Goal: Browse casually: Explore the website without a specific task or goal

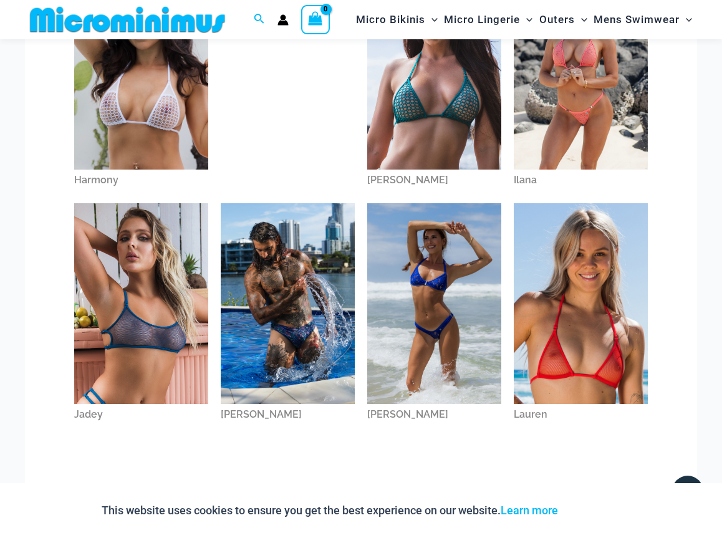
scroll to position [412, 0]
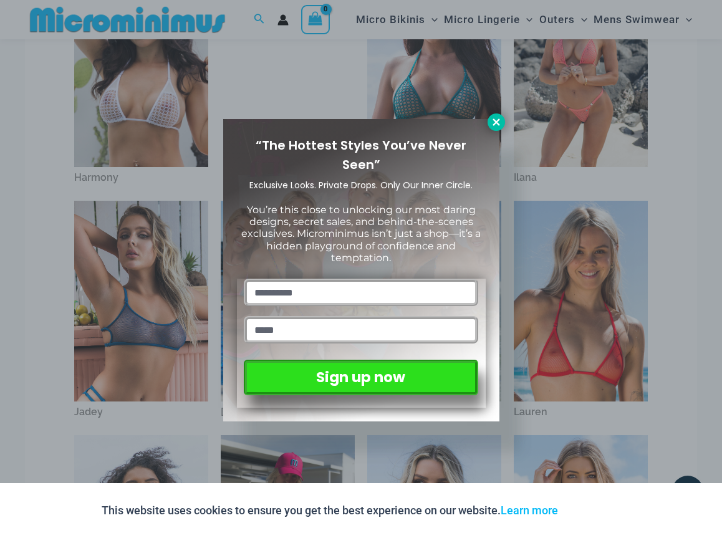
click at [495, 122] on icon at bounding box center [496, 122] width 7 height 7
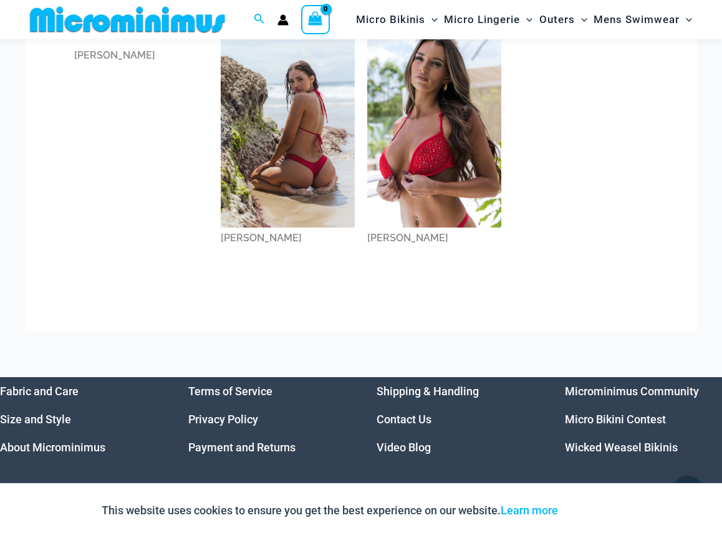
scroll to position [1178, 0]
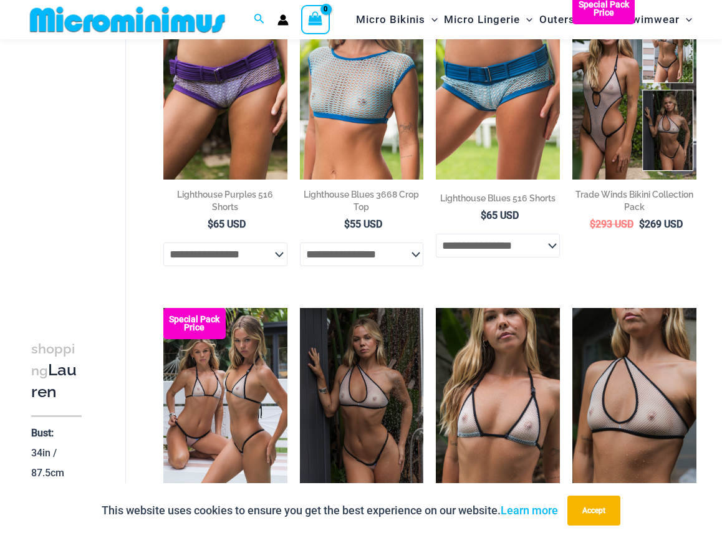
scroll to position [483, 0]
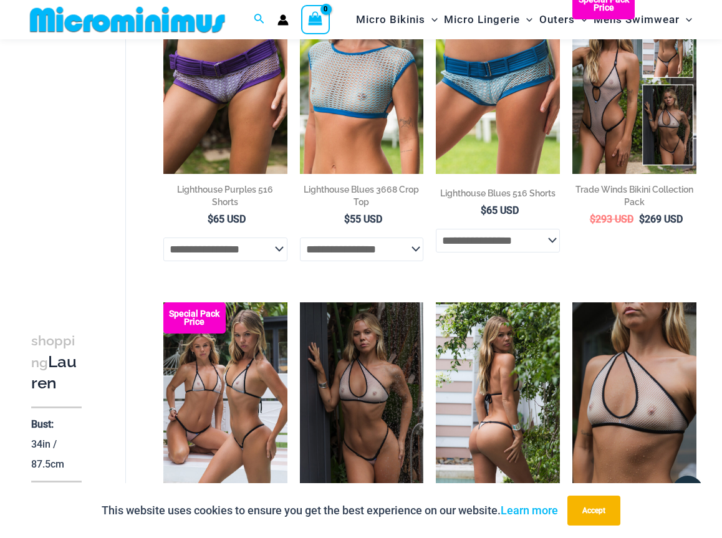
click at [465, 366] on img at bounding box center [498, 396] width 124 height 186
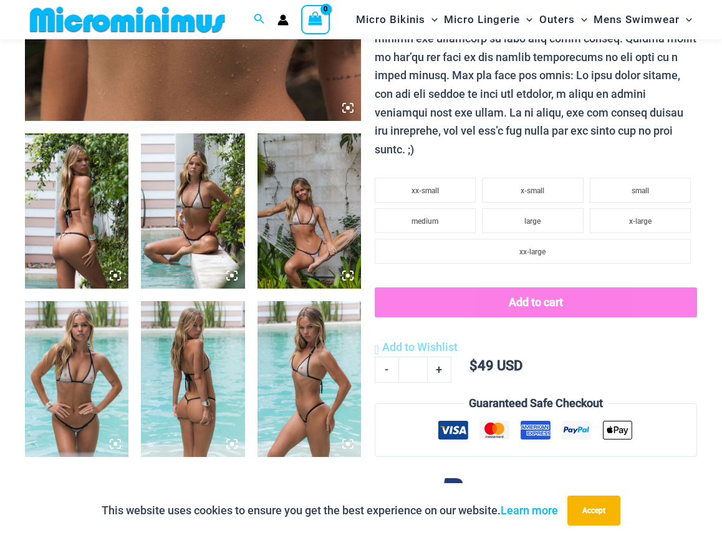
scroll to position [496, 0]
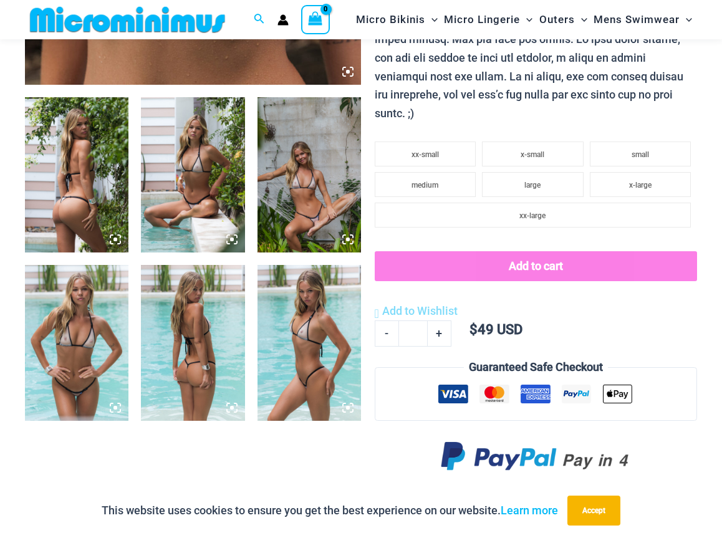
click at [109, 321] on img at bounding box center [77, 342] width 104 height 155
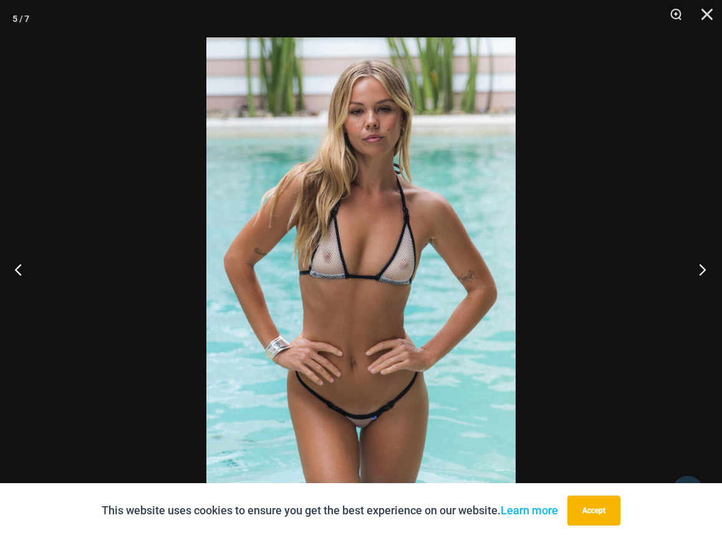
click at [702, 271] on button "Next" at bounding box center [699, 269] width 47 height 62
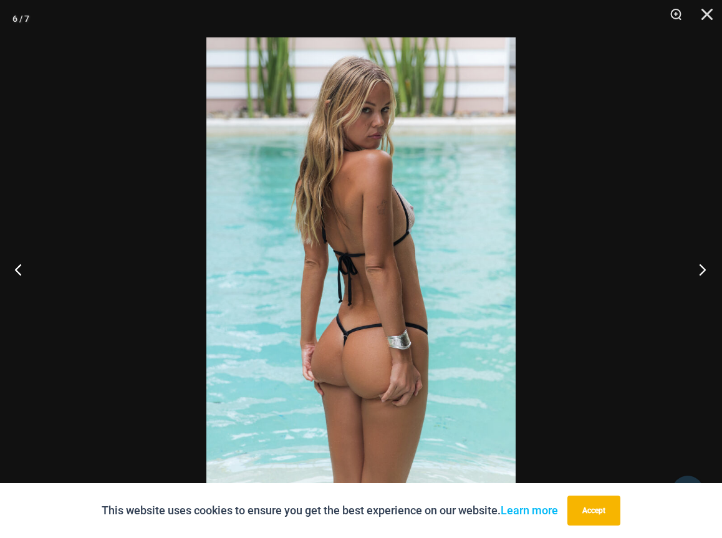
click at [702, 271] on button "Next" at bounding box center [699, 269] width 47 height 62
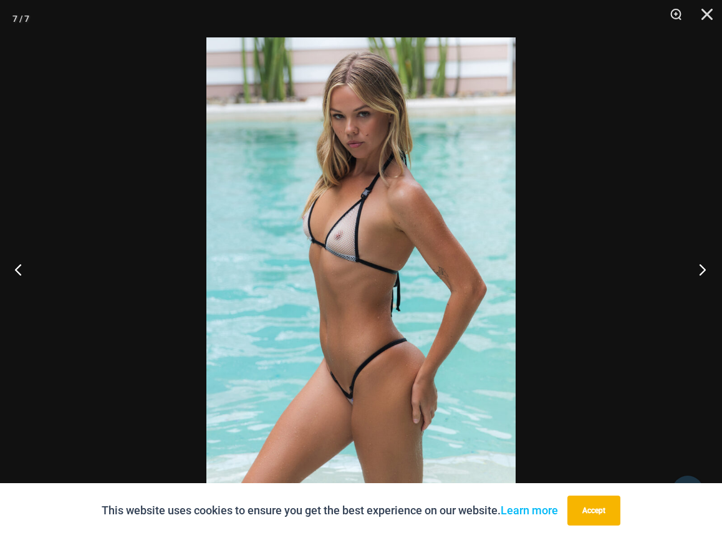
click at [702, 271] on button "Next" at bounding box center [699, 269] width 47 height 62
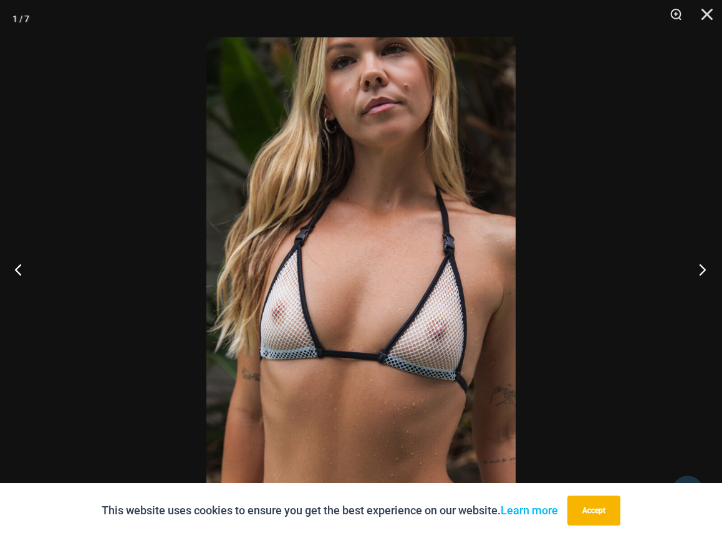
click at [702, 271] on button "Next" at bounding box center [699, 269] width 47 height 62
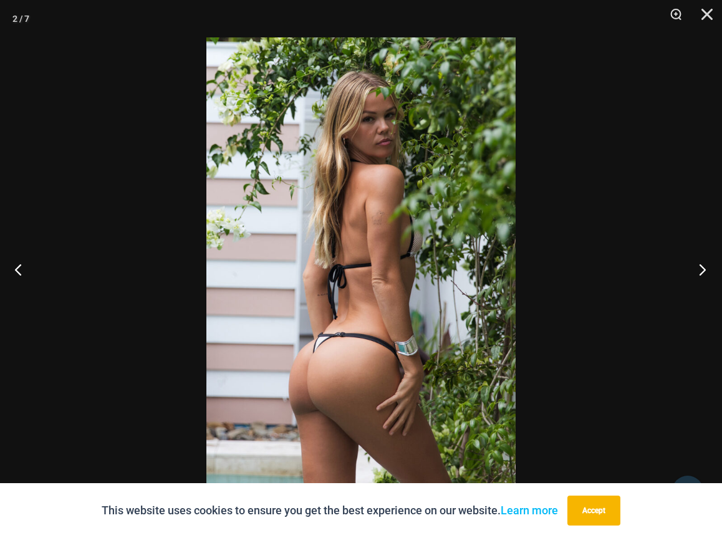
click at [702, 271] on button "Next" at bounding box center [699, 269] width 47 height 62
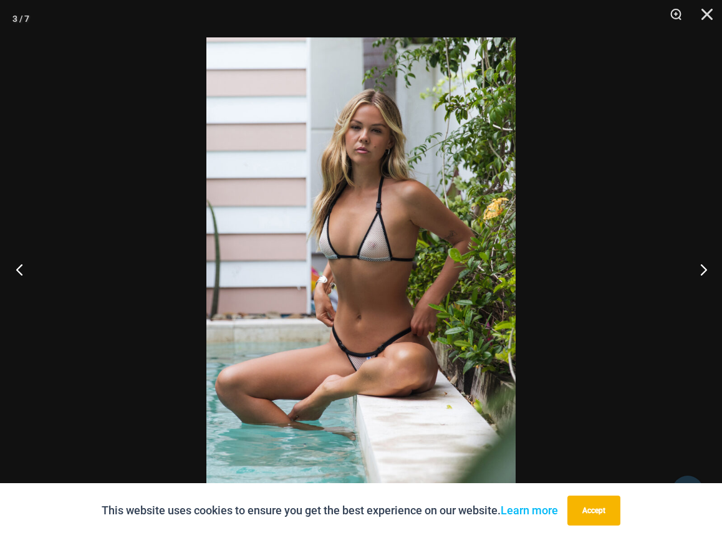
click at [21, 274] on button "Previous" at bounding box center [23, 269] width 47 height 62
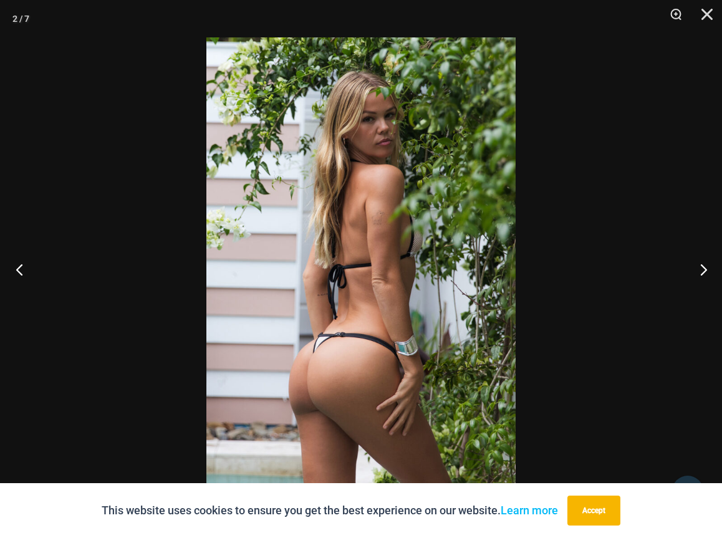
click at [21, 274] on button "Previous" at bounding box center [23, 269] width 47 height 62
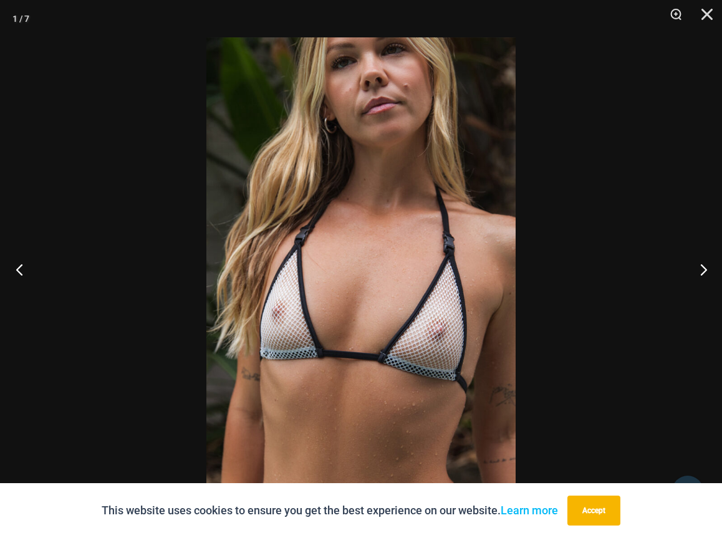
click at [21, 274] on button "Previous" at bounding box center [23, 269] width 47 height 62
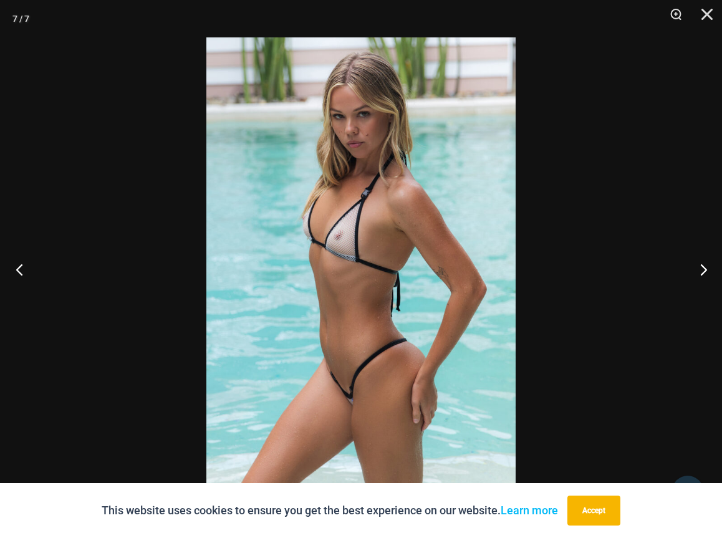
click at [21, 274] on button "Previous" at bounding box center [23, 269] width 47 height 62
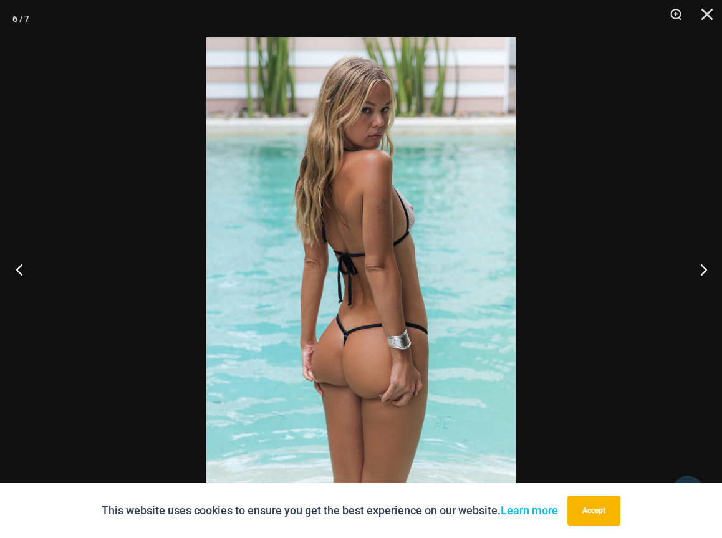
click at [21, 274] on button "Previous" at bounding box center [23, 269] width 47 height 62
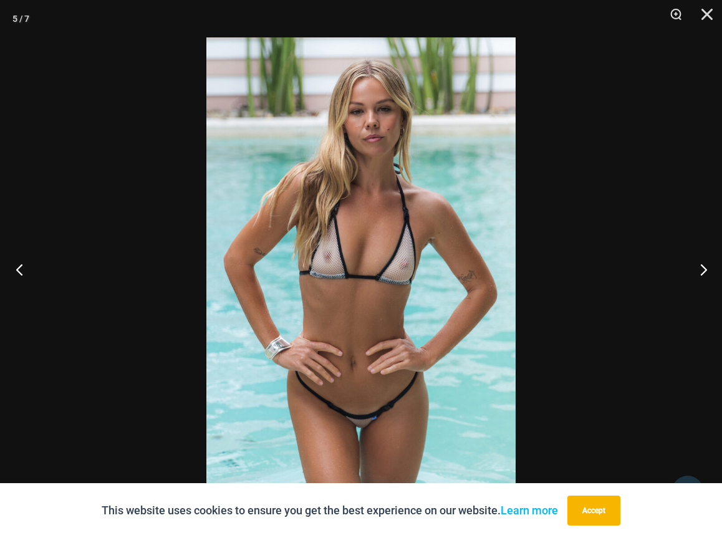
click at [21, 274] on button "Previous" at bounding box center [23, 269] width 47 height 62
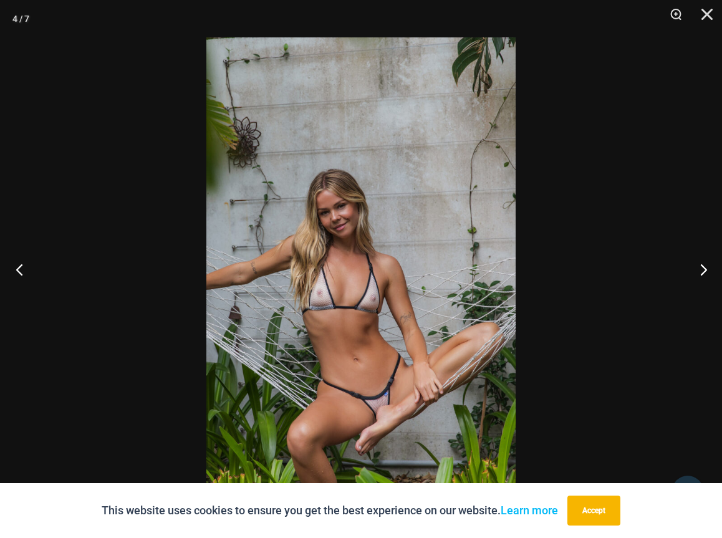
click at [21, 274] on button "Previous" at bounding box center [23, 269] width 47 height 62
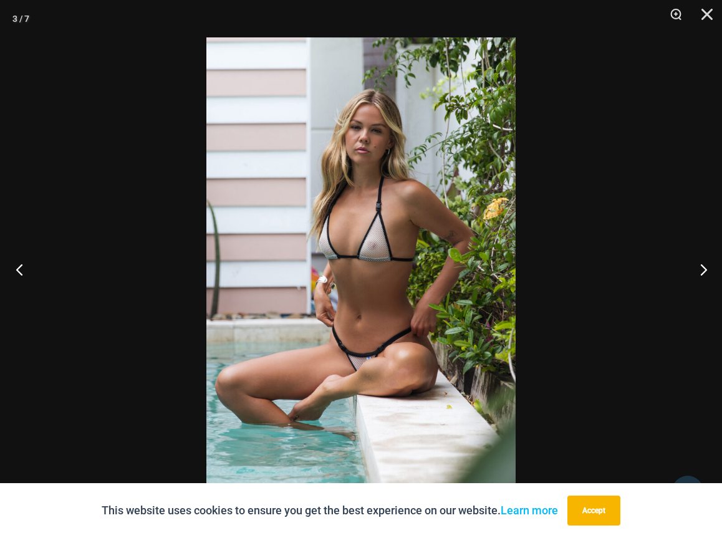
click at [21, 274] on button "Previous" at bounding box center [23, 269] width 47 height 62
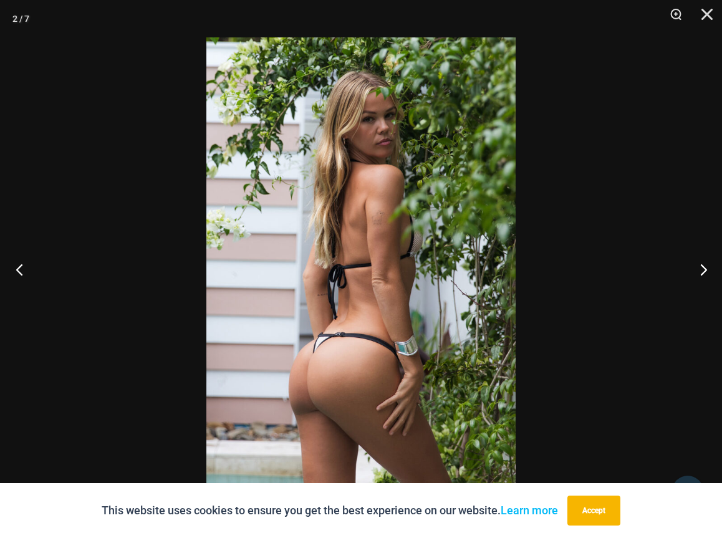
click at [21, 274] on button "Previous" at bounding box center [23, 269] width 47 height 62
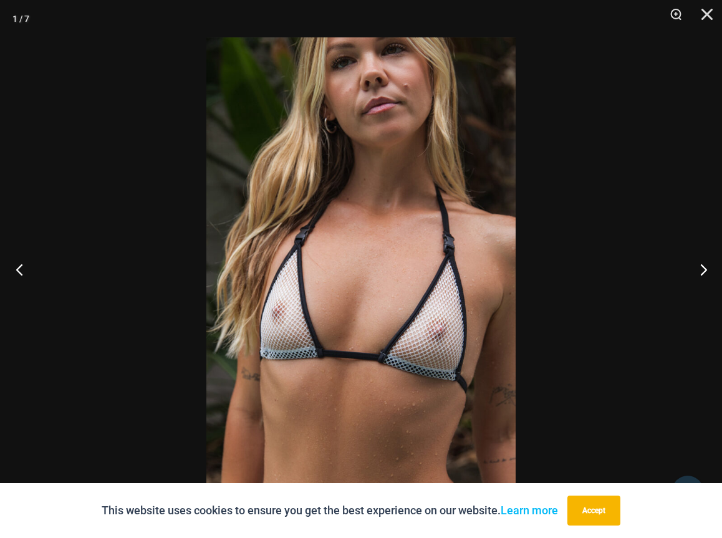
click at [21, 274] on button "Previous" at bounding box center [23, 269] width 47 height 62
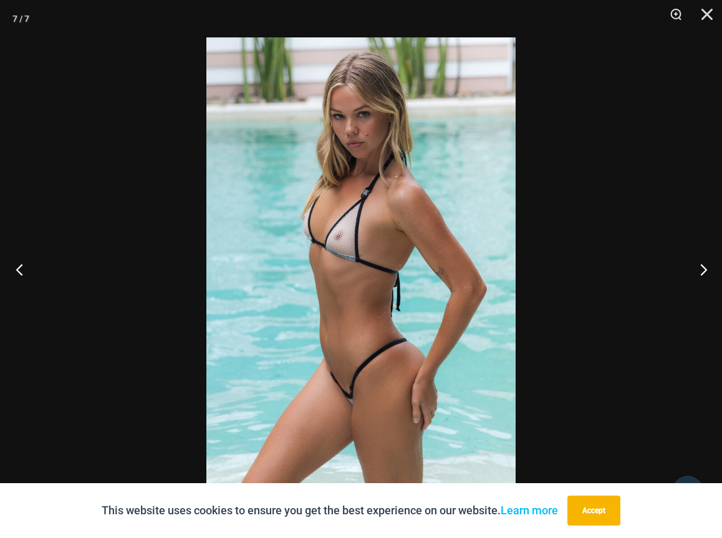
click at [21, 274] on button "Previous" at bounding box center [23, 269] width 47 height 62
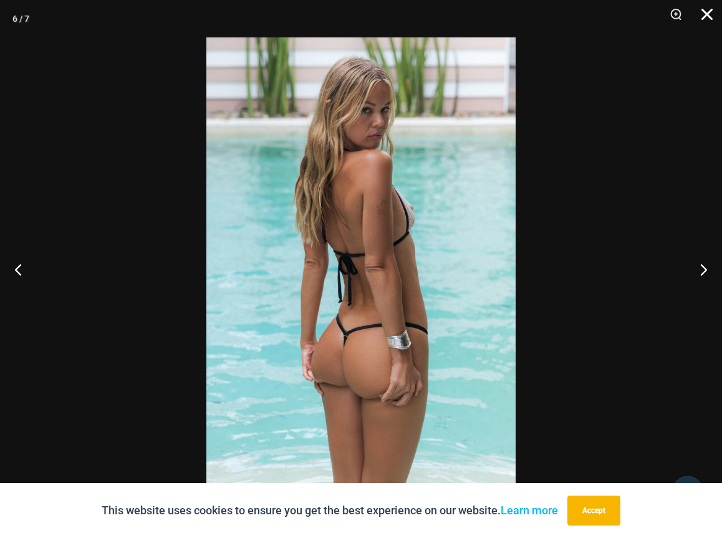
click at [707, 12] on button "Close" at bounding box center [702, 18] width 31 height 37
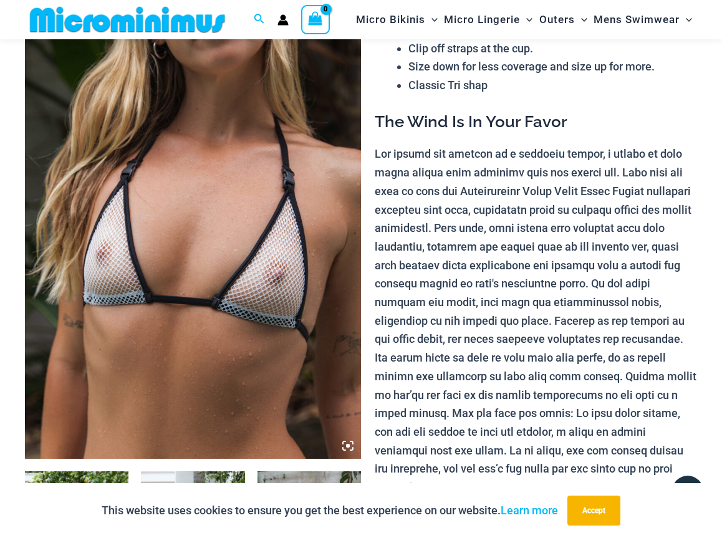
scroll to position [32, 0]
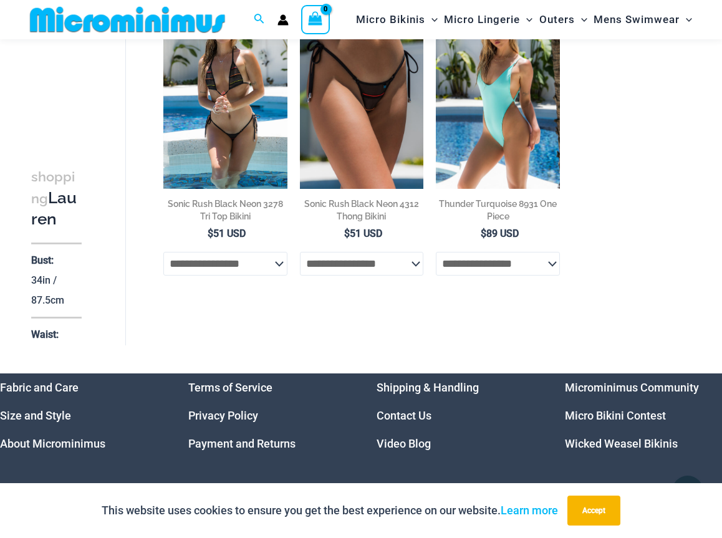
scroll to position [2044, 0]
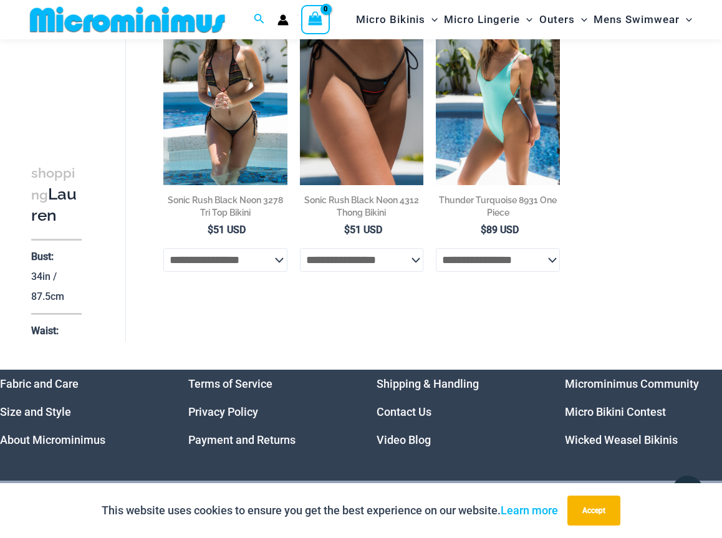
click at [219, 155] on img at bounding box center [225, 92] width 124 height 186
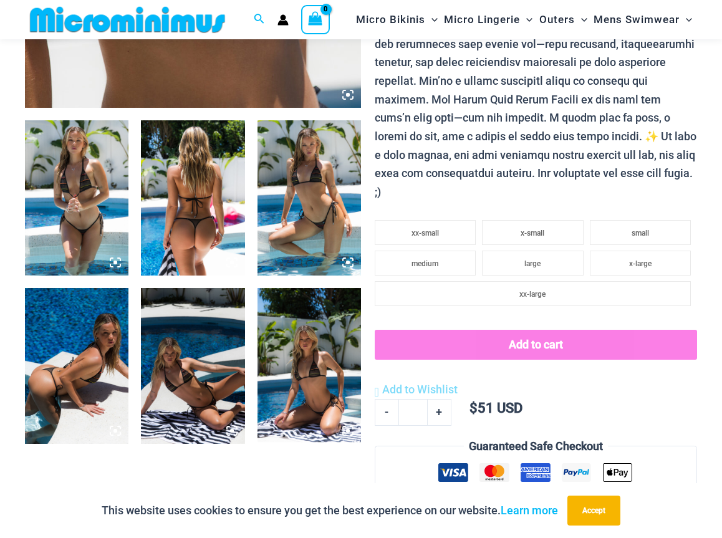
scroll to position [475, 0]
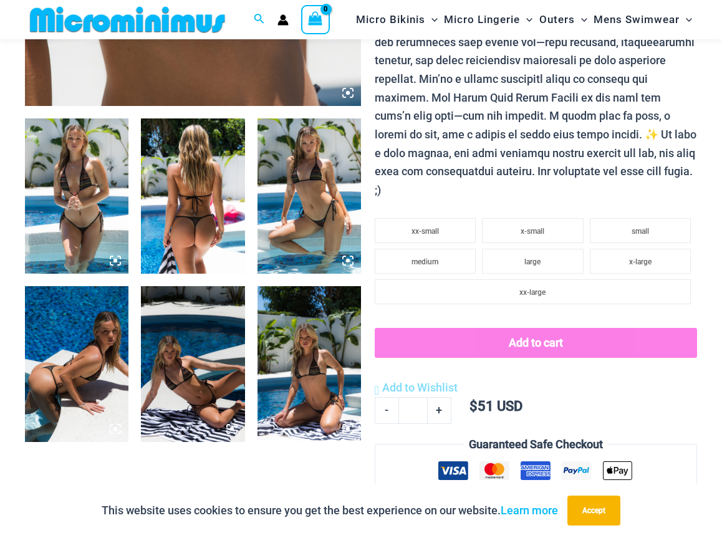
click at [82, 202] on img at bounding box center [77, 196] width 104 height 155
